Goal: Use online tool/utility: Utilize a website feature to perform a specific function

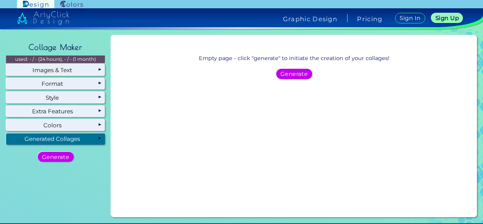
click at [76, 140] on div "Generated Collages" at bounding box center [55, 138] width 99 height 11
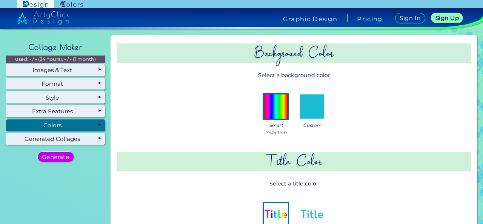
click at [265, 114] on img at bounding box center [276, 106] width 24 height 24
click at [278, 105] on img at bounding box center [276, 106] width 24 height 24
click at [271, 99] on img at bounding box center [276, 106] width 24 height 24
click at [309, 108] on img at bounding box center [312, 106] width 24 height 24
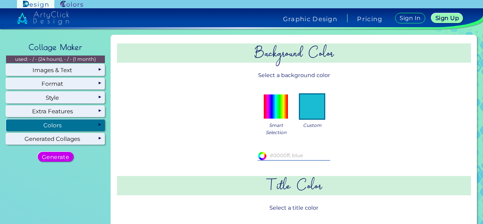
click at [258, 154] on input "#ffffff" at bounding box center [262, 155] width 8 height 8
type input "#f7a1a1"
click at [372, 134] on div "Smart Selection Custom" at bounding box center [294, 113] width 319 height 57
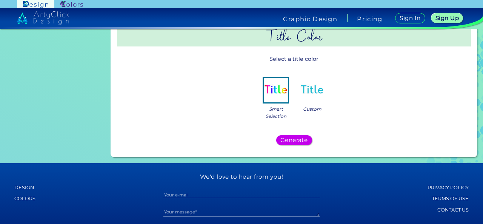
scroll to position [168, 0]
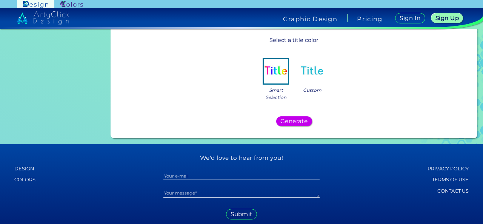
click at [307, 71] on img at bounding box center [312, 71] width 24 height 24
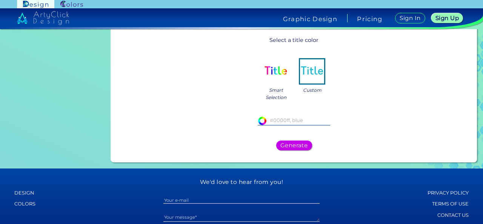
click at [295, 123] on input at bounding box center [294, 120] width 72 height 8
click at [261, 120] on input "#ffffff" at bounding box center [262, 120] width 8 height 8
click at [375, 77] on div "Smart Selection Custom" at bounding box center [294, 78] width 319 height 57
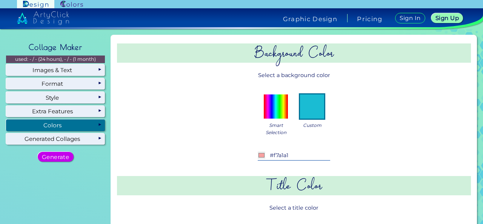
scroll to position [236, 0]
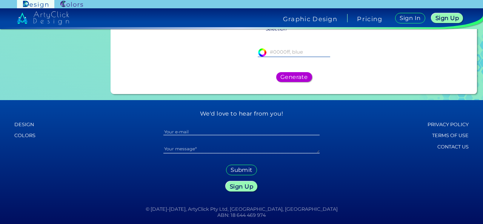
click at [288, 76] on h5 "Generate" at bounding box center [294, 76] width 25 height 5
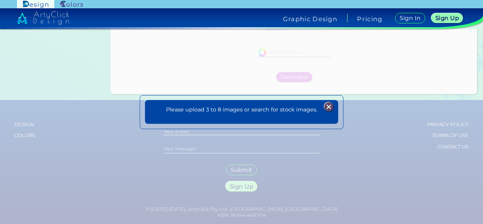
scroll to position [0, 0]
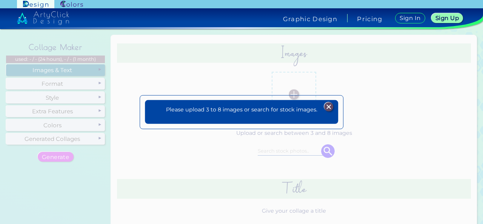
click at [328, 109] on img at bounding box center [328, 106] width 9 height 9
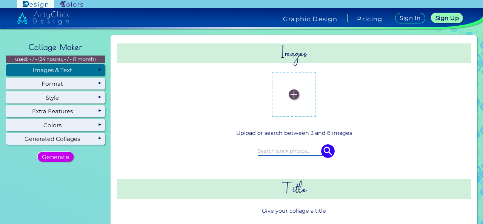
click at [291, 93] on img at bounding box center [294, 94] width 10 height 10
click at [0, 0] on input "file" at bounding box center [0, 0] width 0 height 0
